Goal: Task Accomplishment & Management: Use online tool/utility

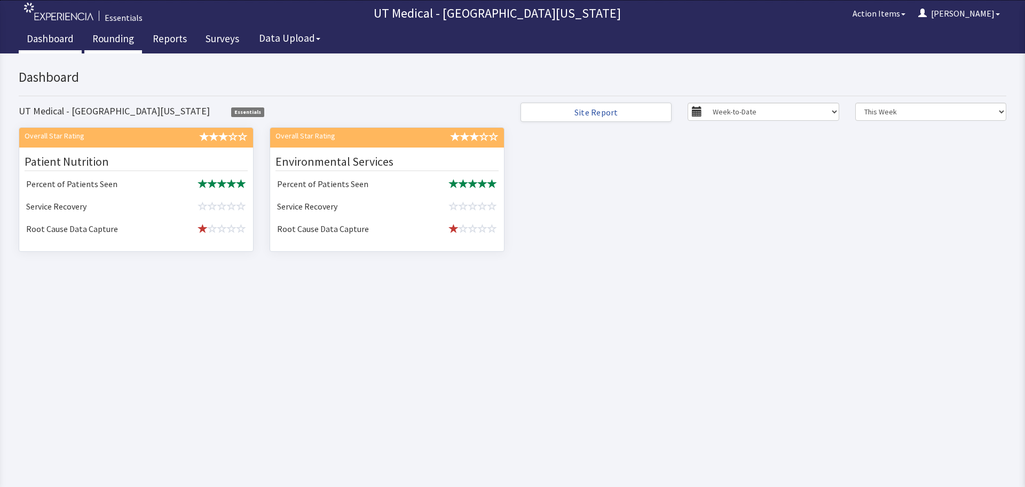
click at [124, 42] on link "Rounding" at bounding box center [113, 40] width 58 height 27
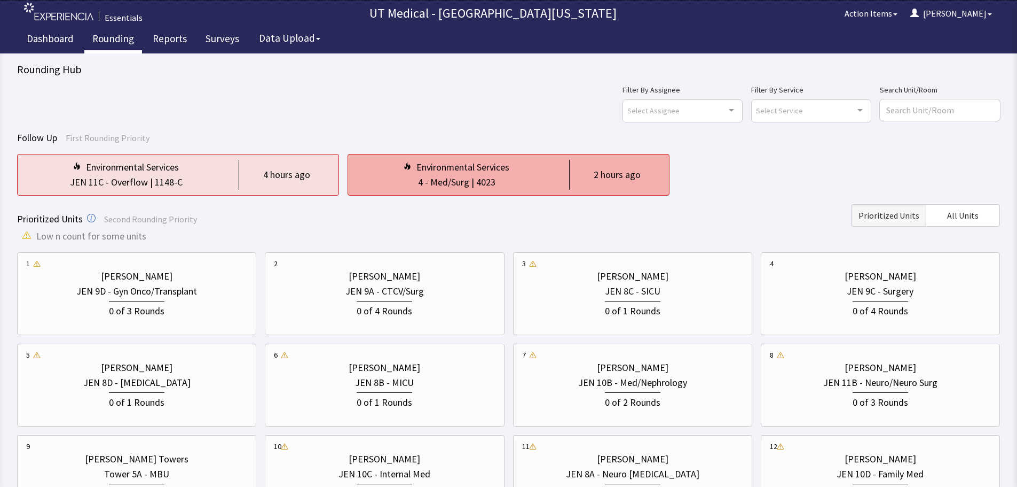
click at [532, 187] on div "4 - Med/Surg | 4023" at bounding box center [457, 182] width 200 height 15
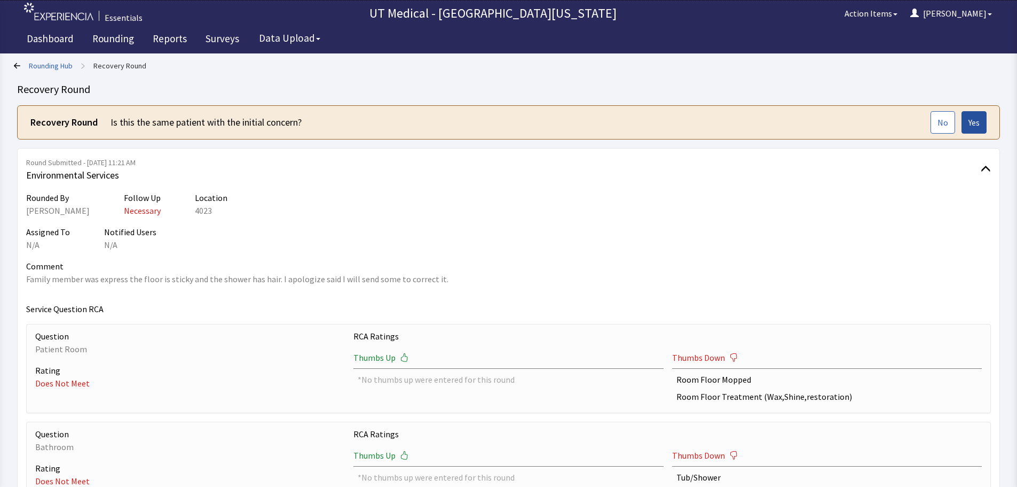
click at [976, 124] on span "Yes" at bounding box center [974, 122] width 11 height 13
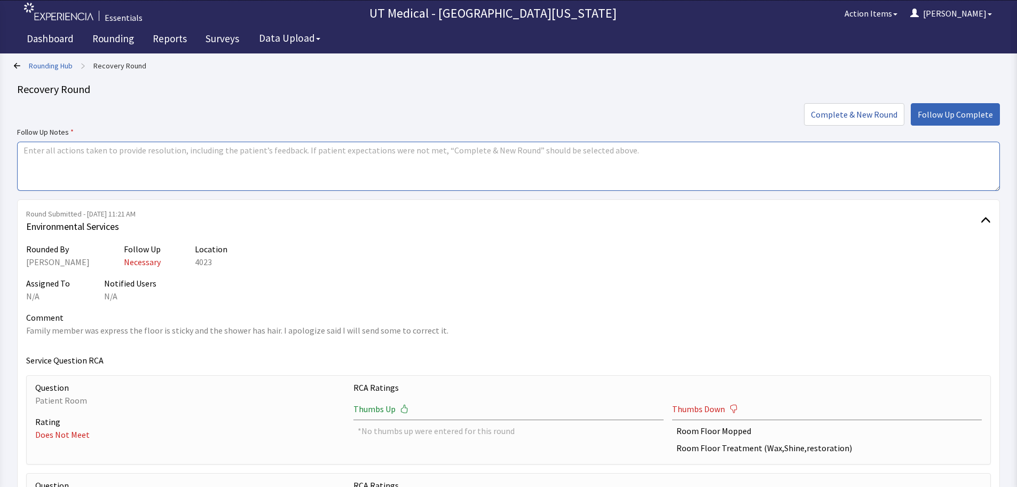
click at [33, 152] on textarea at bounding box center [508, 166] width 983 height 49
type textarea "The housekeeper did go back and re-mop the floor and clean the shower . The fam…"
click at [982, 116] on span "Follow Up Complete" at bounding box center [955, 114] width 75 height 13
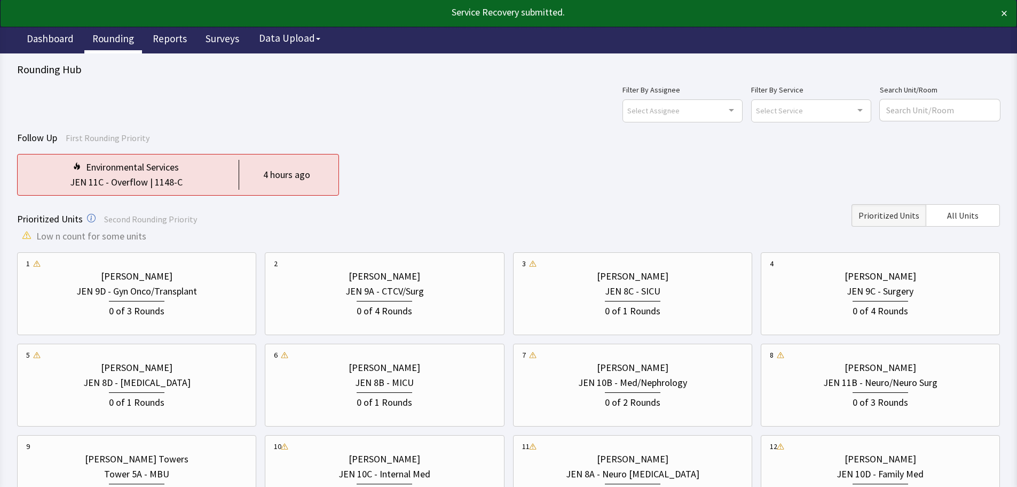
click at [1009, 13] on div "Service Recovery submitted. ×" at bounding box center [509, 13] width 1016 height 27
click at [1004, 13] on button "×" at bounding box center [1004, 13] width 6 height 17
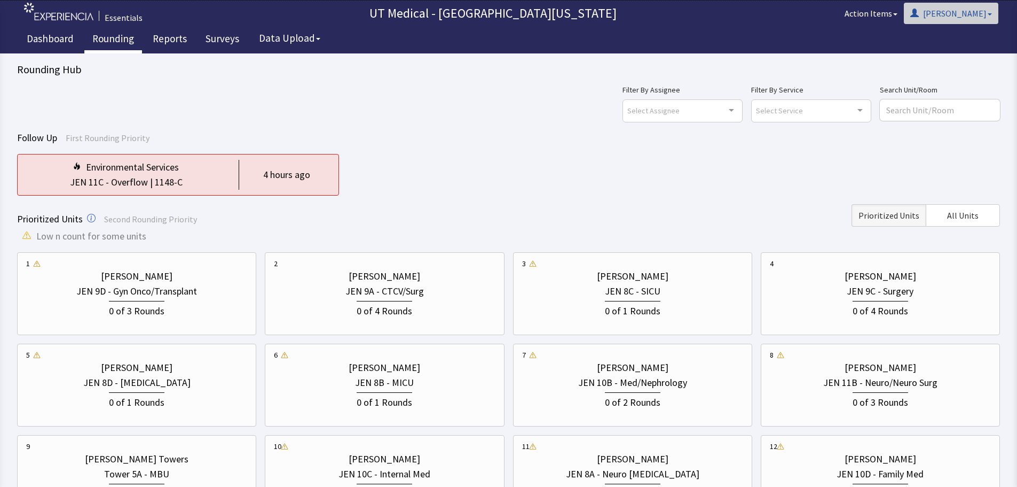
click at [975, 10] on button "[PERSON_NAME]" at bounding box center [951, 13] width 95 height 21
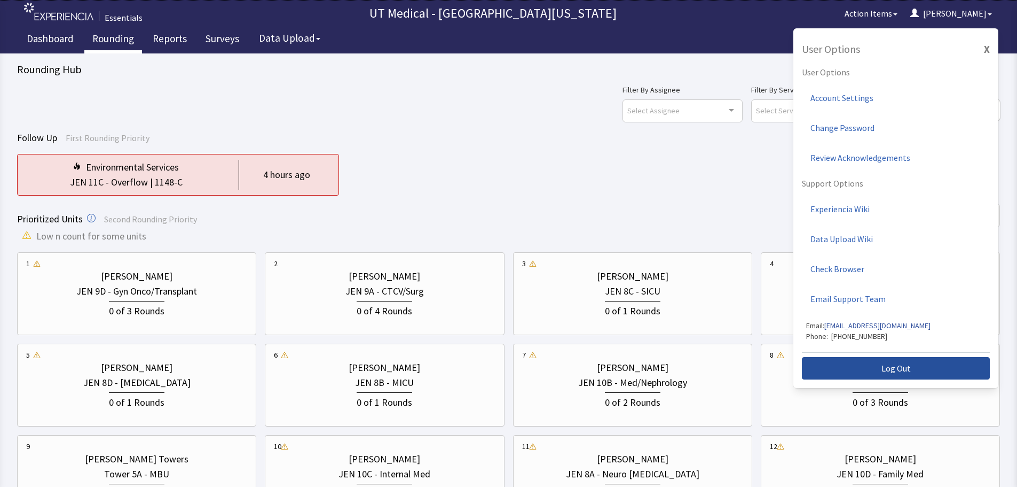
click at [899, 369] on span "Log Out" at bounding box center [896, 368] width 29 height 13
